Goal: Task Accomplishment & Management: Complete application form

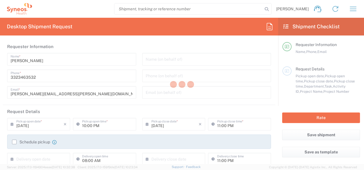
type input "3243"
type input "[GEOGRAPHIC_DATA]"
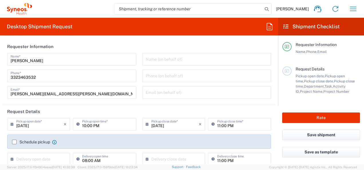
type input "INC Research Clin Svcs [GEOGRAPHIC_DATA]"
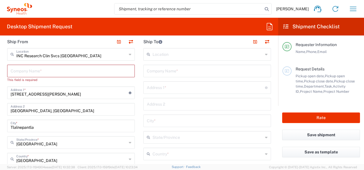
scroll to position [200, 0]
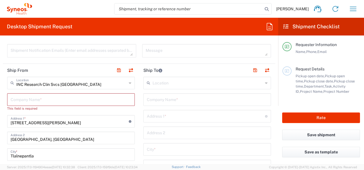
click at [62, 101] on input "text" at bounding box center [71, 99] width 121 height 10
type input "Sy"
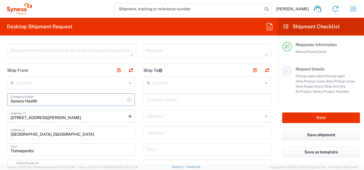
type input "Syneos Health"
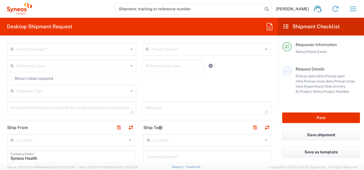
scroll to position [115, 0]
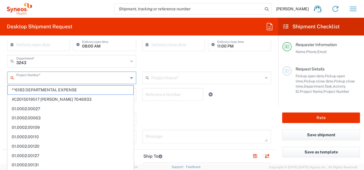
click at [41, 76] on input "text" at bounding box center [72, 77] width 112 height 10
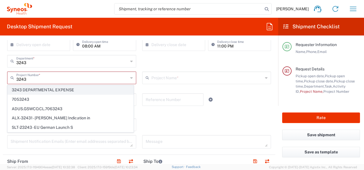
click at [51, 88] on span "3243 DEPARTMENTAL EXPENSE" at bounding box center [71, 90] width 126 height 9
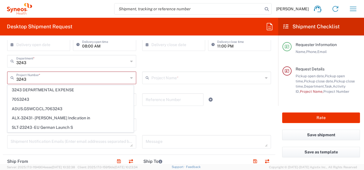
type input "3243 DEPARTMENTAL EXPENSE"
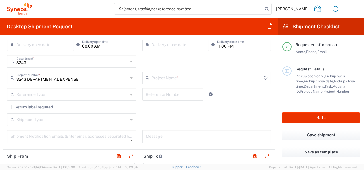
type input "3243 DEPARTMENTAL EXPENSE"
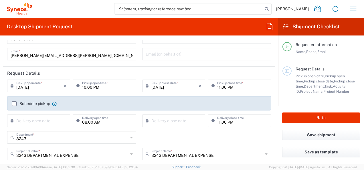
scroll to position [0, 0]
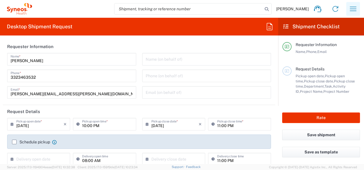
click at [349, 10] on icon "button" at bounding box center [353, 8] width 9 height 9
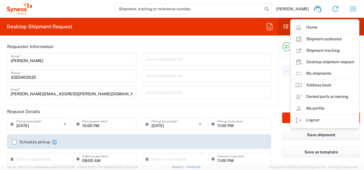
click at [344, 70] on link "My shipments" at bounding box center [325, 73] width 68 height 11
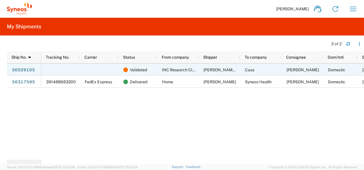
click at [64, 69] on div at bounding box center [60, 70] width 39 height 12
click at [134, 74] on span "Validated" at bounding box center [138, 70] width 17 height 12
click at [16, 69] on link "56529165" at bounding box center [23, 70] width 23 height 9
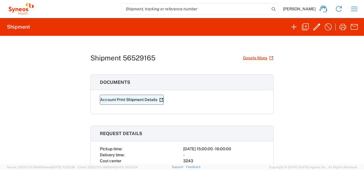
click at [111, 98] on link "Account Print Shipment Details" at bounding box center [132, 100] width 64 height 10
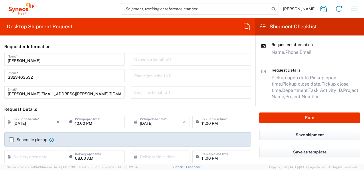
type input "3243"
type input "Mexico State"
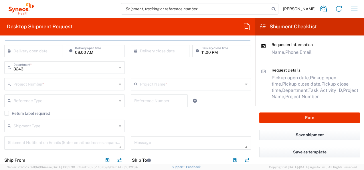
scroll to position [115, 0]
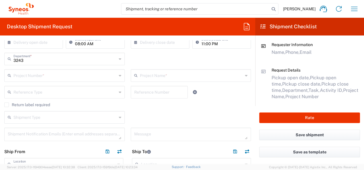
click at [33, 76] on input "text" at bounding box center [64, 75] width 103 height 10
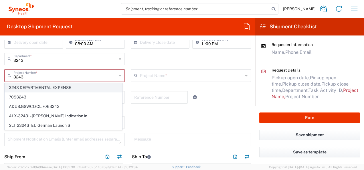
click at [60, 84] on span "3243 DEPARTMENTAL EXPENSE" at bounding box center [63, 87] width 117 height 9
type input "3243 DEPARTMENTAL EXPENSE"
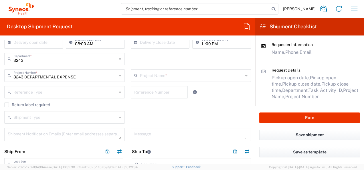
type input "3243 DEPARTMENTAL EXPENSE"
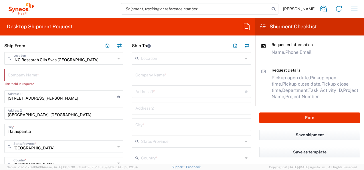
scroll to position [229, 0]
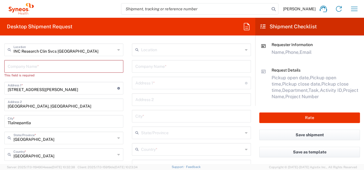
click at [80, 68] on input "text" at bounding box center [64, 66] width 112 height 10
type input "Sy"
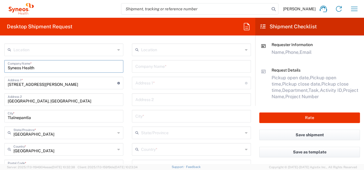
type input "Syneos Health"
click at [125, 85] on main "Location Addison Whitney LLC-Morrisvile NC US Barcelona-Syneos Health BioSector…" at bounding box center [64, 171] width 128 height 255
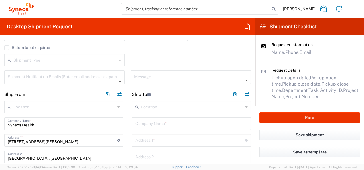
scroll to position [200, 0]
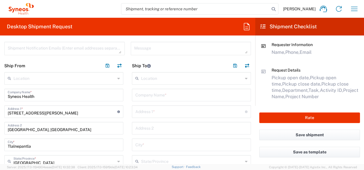
click at [156, 74] on input "text" at bounding box center [192, 78] width 102 height 10
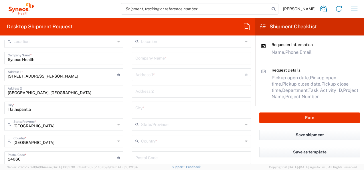
scroll to position [258, 0]
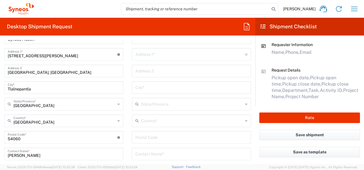
click at [157, 122] on input "text" at bounding box center [192, 120] width 102 height 10
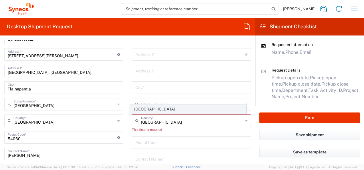
click at [144, 109] on span "Mexico" at bounding box center [188, 109] width 116 height 9
type input "Mexico"
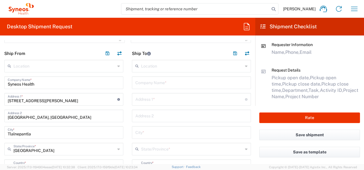
scroll to position [200, 0]
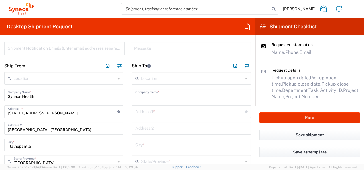
click at [176, 95] on input "text" at bounding box center [191, 95] width 112 height 10
type input "Casa Ana Machain"
click at [171, 113] on input "text" at bounding box center [190, 111] width 110 height 10
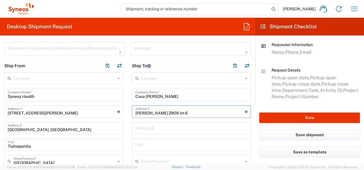
type input "Juan Ignacio Matute 2909 int 6"
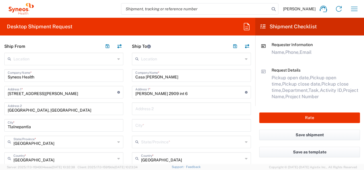
scroll to position [229, 0]
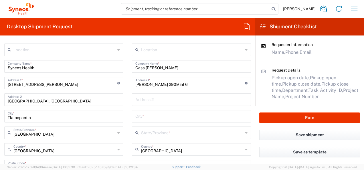
click at [149, 110] on div "City *" at bounding box center [191, 116] width 119 height 13
click at [153, 116] on input "text" at bounding box center [191, 116] width 112 height 10
type input "Guadalajara"
click at [161, 134] on input "text" at bounding box center [192, 132] width 102 height 10
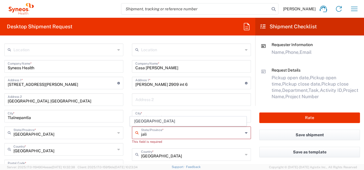
drag, startPoint x: 140, startPoint y: 121, endPoint x: 141, endPoint y: 114, distance: 7.2
click at [140, 121] on span "Jalisco" at bounding box center [188, 121] width 116 height 9
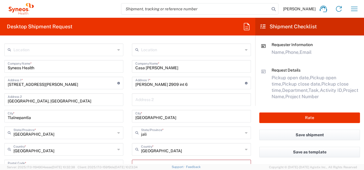
type input "Jalisco"
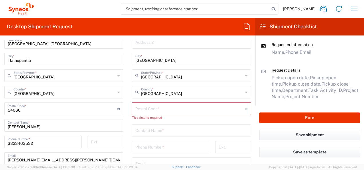
scroll to position [315, 0]
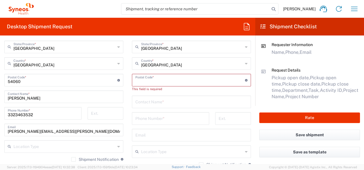
click at [186, 81] on input "undefined" at bounding box center [190, 80] width 110 height 10
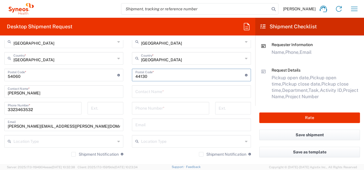
scroll to position [321, 0]
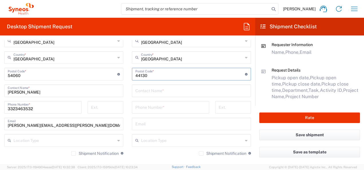
type input "44130"
click at [135, 87] on input "text" at bounding box center [191, 90] width 112 height 10
type input "Ana Machain"
click at [143, 105] on input "tel" at bounding box center [170, 107] width 70 height 10
type input "3323463532"
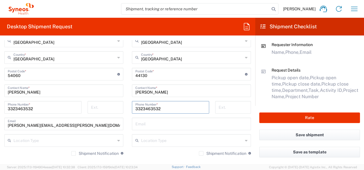
click at [249, 98] on main "Location Addison Whitney LLC-Morrisvile NC US Barcelona-Syneos Health BioSector…" at bounding box center [192, 71] width 128 height 238
drag, startPoint x: 66, startPoint y: 124, endPoint x: -1, endPoint y: 122, distance: 67.0
click at [0, 122] on html "Ana Machain Home Shipment estimator Shipment tracking Desktop shipment request …" at bounding box center [182, 85] width 364 height 170
click at [167, 126] on input "text" at bounding box center [191, 124] width 112 height 10
paste input "ana.machain@syneoshealth.com"
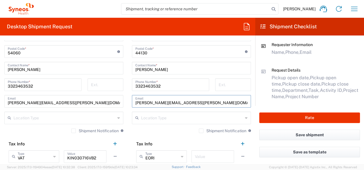
scroll to position [315, 0]
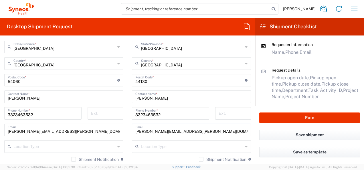
type input "ana.machain@syneoshealth.com"
click at [52, 100] on input "Ana Machain" at bounding box center [64, 96] width 112 height 10
drag, startPoint x: 32, startPoint y: 97, endPoint x: 5, endPoint y: 97, distance: 27.2
click at [5, 97] on div "Ana Machain Contact Name *" at bounding box center [63, 96] width 119 height 13
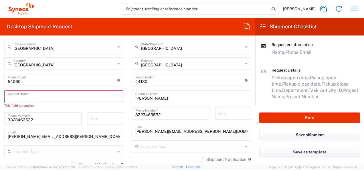
paste input "Maria del Carmen Figueroa"
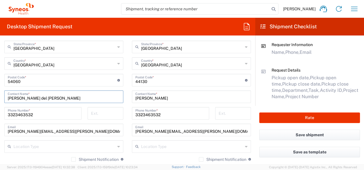
type input "Maria del Carmen Figueroa"
click at [43, 115] on input "3323463532" at bounding box center [43, 113] width 70 height 10
drag, startPoint x: 47, startPoint y: 113, endPoint x: 8, endPoint y: 115, distance: 39.3
click at [8, 115] on input "3323463532" at bounding box center [43, 113] width 70 height 10
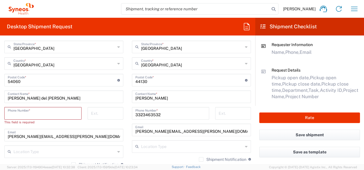
paste input "55 6599 7772"
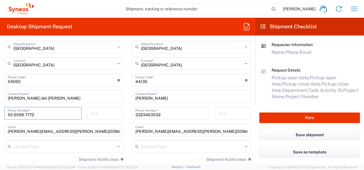
type input "55 6599 7772"
click at [74, 129] on input "ana.machain@syneoshealth.com" at bounding box center [64, 130] width 112 height 10
click at [41, 112] on input "55 6599 7772" at bounding box center [43, 113] width 70 height 10
drag, startPoint x: 43, startPoint y: 116, endPoint x: 61, endPoint y: 125, distance: 20.2
click at [61, 125] on div "Location Addison Whitney LLC-Morrisvile NC US Barcelona-Syneos Health BioSector…" at bounding box center [63, 85] width 119 height 255
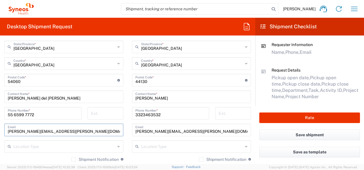
drag, startPoint x: 65, startPoint y: 130, endPoint x: -1, endPoint y: 135, distance: 66.0
click at [0, 135] on html "Ana Machain Home Shipment estimator Shipment tracking Desktop shipment request …" at bounding box center [182, 85] width 364 height 170
paste input "mariadelcarmen.figueroa@syneoshealth.com"
type input "mariadelcarmen.figueroa@syneoshealth.com"
click at [122, 131] on main "Location Addison Whitney LLC-Morrisvile NC US Barcelona-Syneos Health BioSector…" at bounding box center [64, 85] width 128 height 255
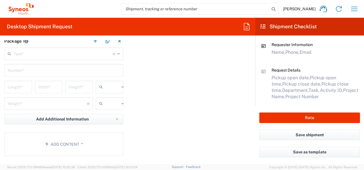
scroll to position [515, 0]
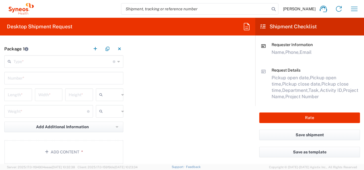
click at [95, 61] on input "text" at bounding box center [62, 61] width 99 height 10
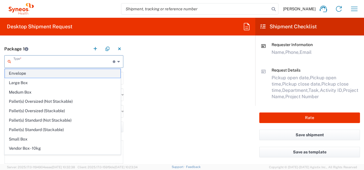
click at [84, 74] on span "Envelope" at bounding box center [63, 73] width 116 height 9
type input "Envelope"
type input "1"
type input "9.5"
type input "12.5"
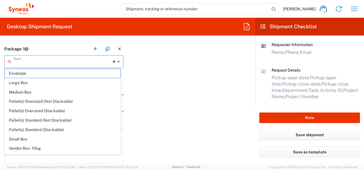
type input "0.25"
type input "in"
type input "0.45"
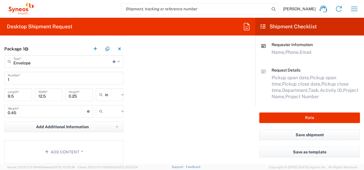
click at [110, 94] on input "in" at bounding box center [112, 94] width 14 height 9
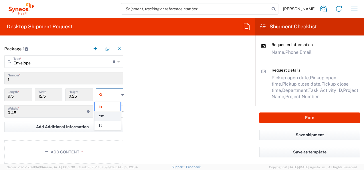
click at [109, 113] on span "cm" at bounding box center [108, 116] width 26 height 9
type input "24.13"
type input "31.75"
type input "0.64"
type input "cm"
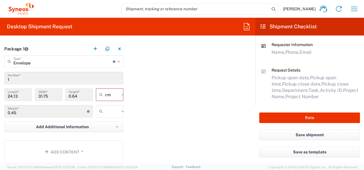
click at [113, 108] on input "text" at bounding box center [112, 111] width 14 height 9
click at [111, 125] on span "kgs" at bounding box center [108, 123] width 26 height 9
type input "kgs"
click at [96, 126] on button "Add Additional Information" at bounding box center [63, 127] width 119 height 11
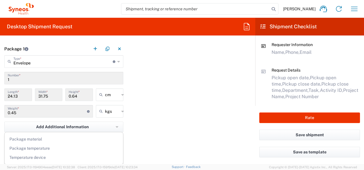
click at [98, 135] on div "Package material Package temperature Temperature device" at bounding box center [63, 148] width 119 height 33
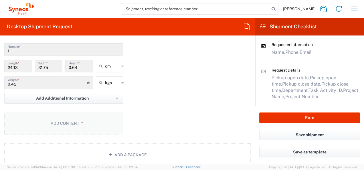
click at [85, 127] on button "Add Content *" at bounding box center [63, 123] width 119 height 23
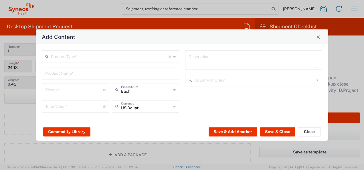
click at [98, 56] on input "text" at bounding box center [110, 56] width 118 height 10
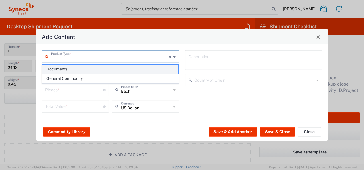
click at [98, 66] on span "Documents" at bounding box center [110, 69] width 136 height 9
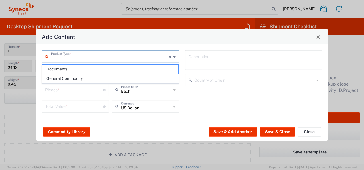
type input "Documents"
type input "1"
type textarea "Documents"
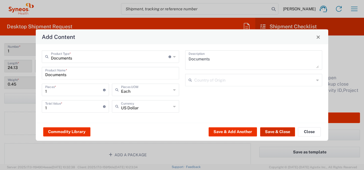
click at [276, 133] on button "Save & Close" at bounding box center [277, 131] width 35 height 9
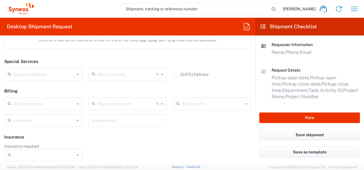
scroll to position [738, 0]
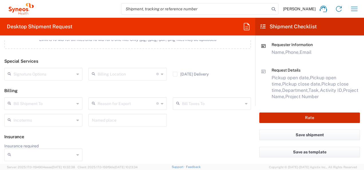
click at [312, 119] on button "Rate" at bounding box center [309, 118] width 101 height 11
type input "3243 DEPARTMENTAL EXPENSE"
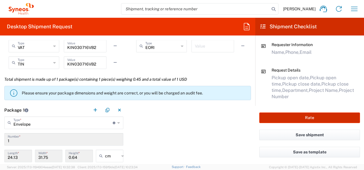
scroll to position [451, 0]
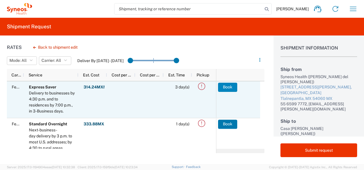
click at [235, 88] on button "Book" at bounding box center [227, 87] width 19 height 9
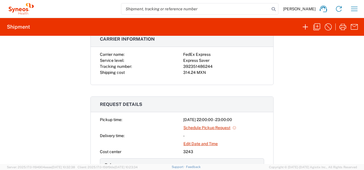
scroll to position [86, 0]
